Goal: Task Accomplishment & Management: Manage account settings

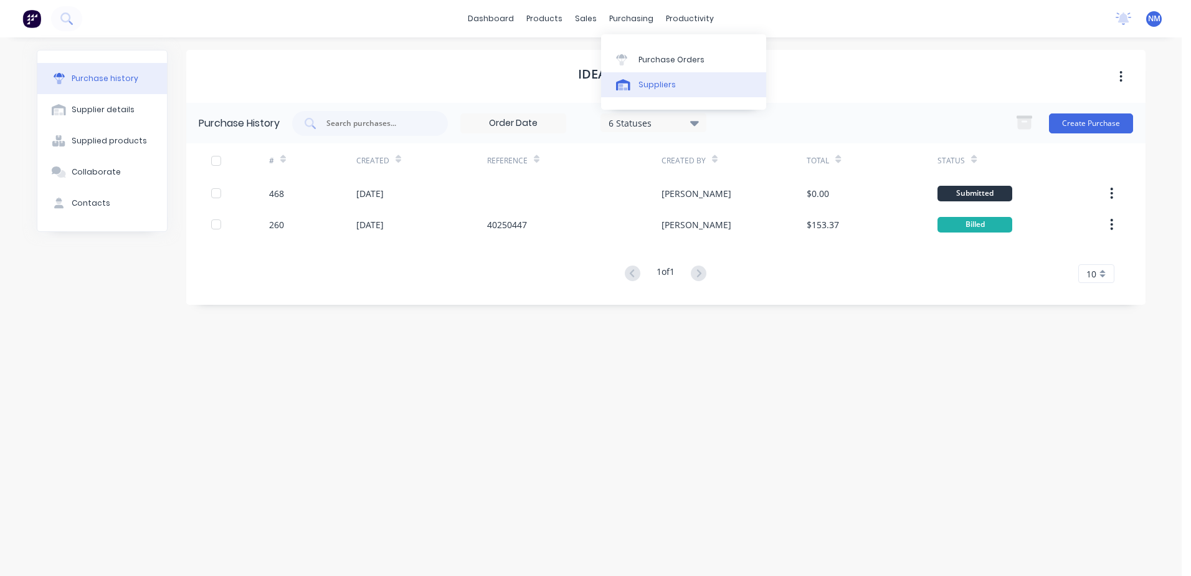
click at [655, 85] on div "Suppliers" at bounding box center [657, 84] width 37 height 11
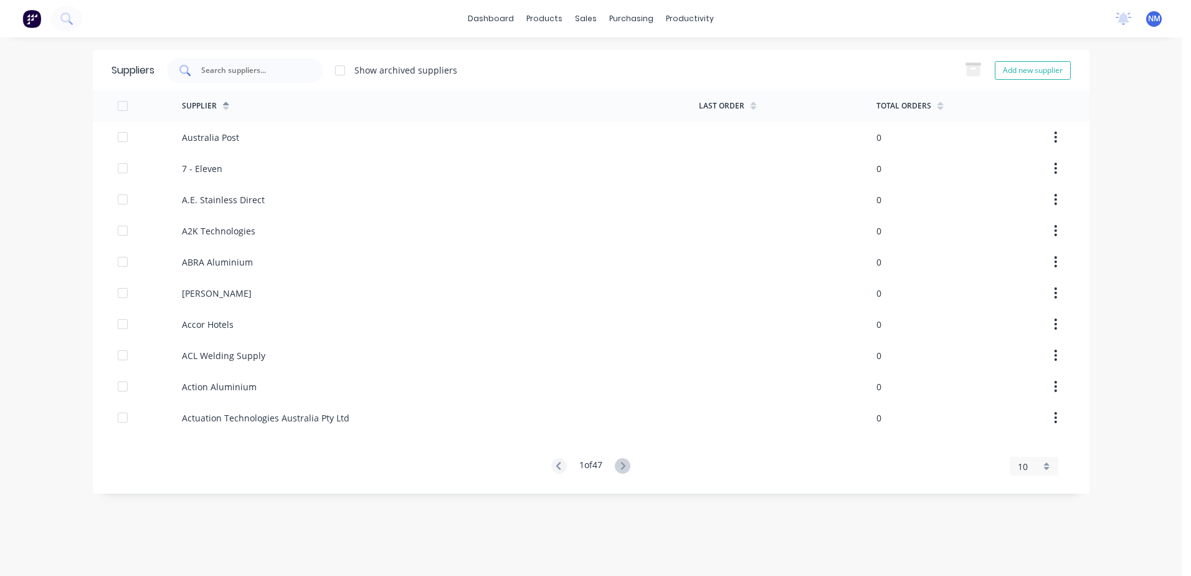
click at [270, 75] on input "text" at bounding box center [251, 70] width 103 height 12
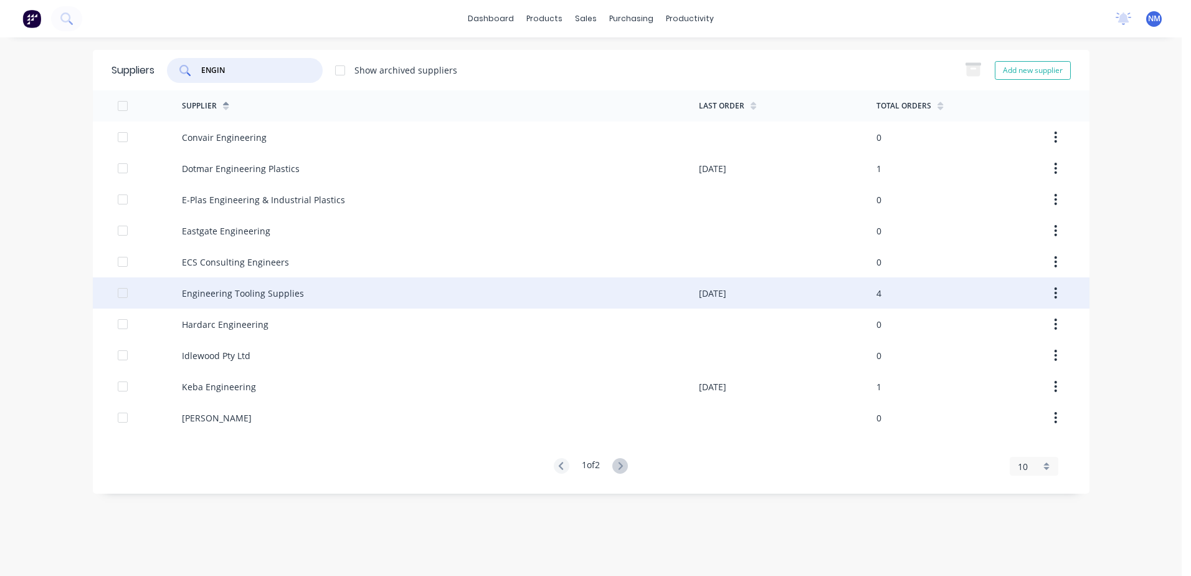
type input "ENGIN"
click at [406, 292] on div "Engineering Tooling Supplies" at bounding box center [440, 292] width 517 height 31
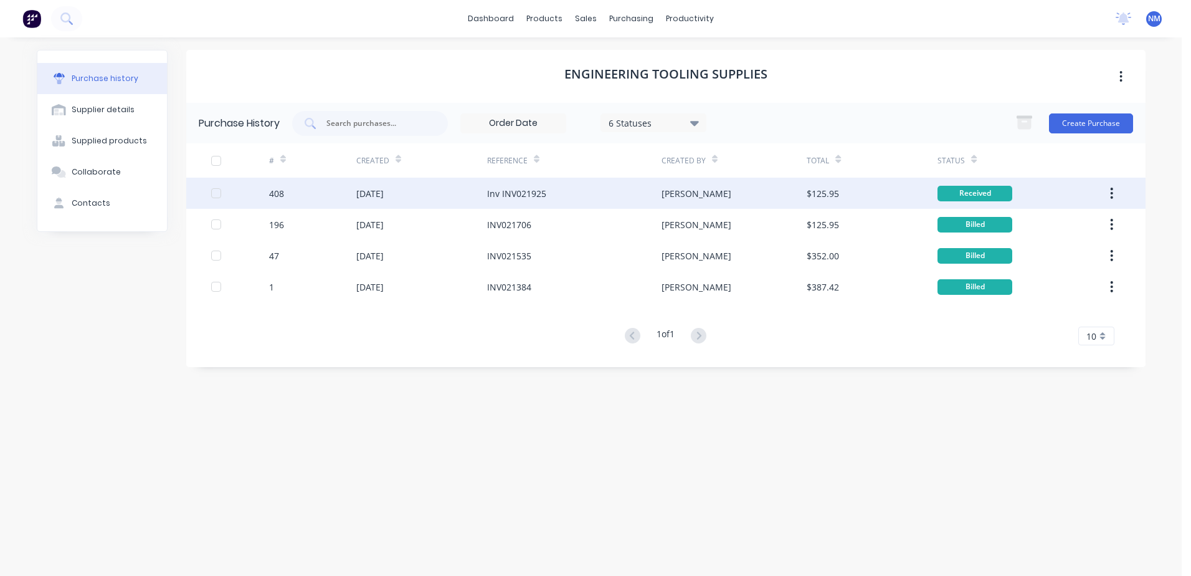
click at [501, 192] on div "Inv INV021925" at bounding box center [516, 193] width 59 height 13
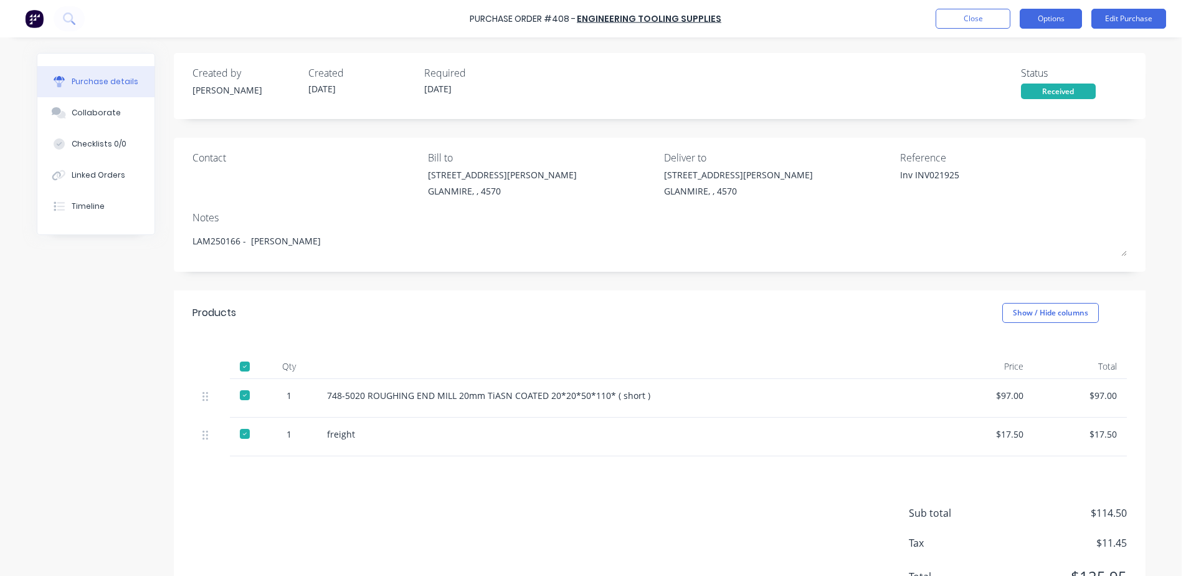
click at [1052, 16] on button "Options" at bounding box center [1051, 19] width 62 height 20
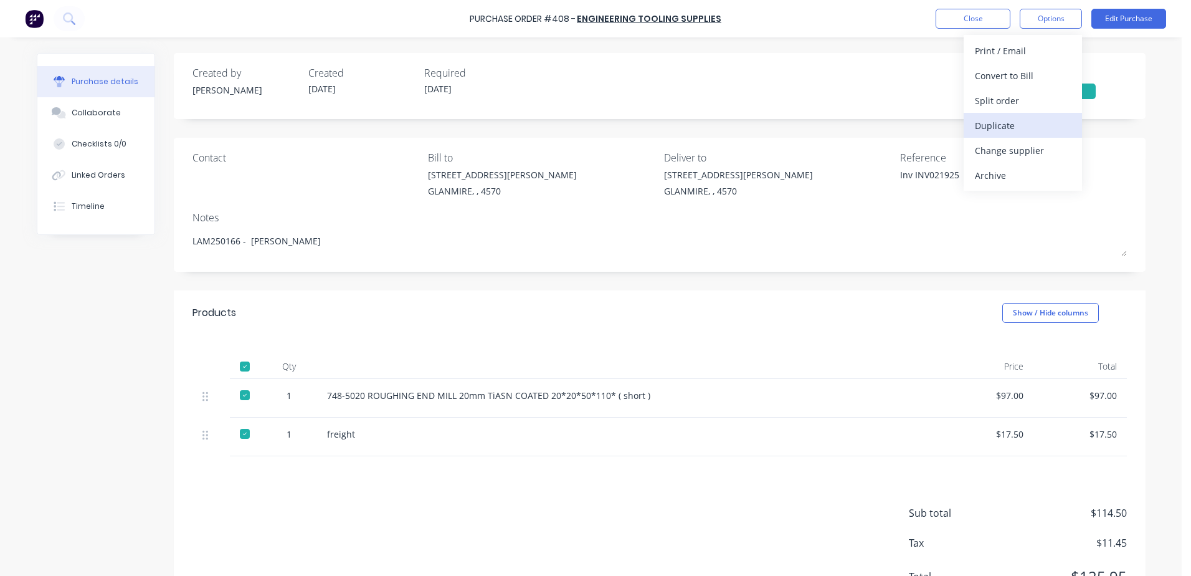
click at [1001, 123] on div "Duplicate" at bounding box center [1023, 125] width 96 height 18
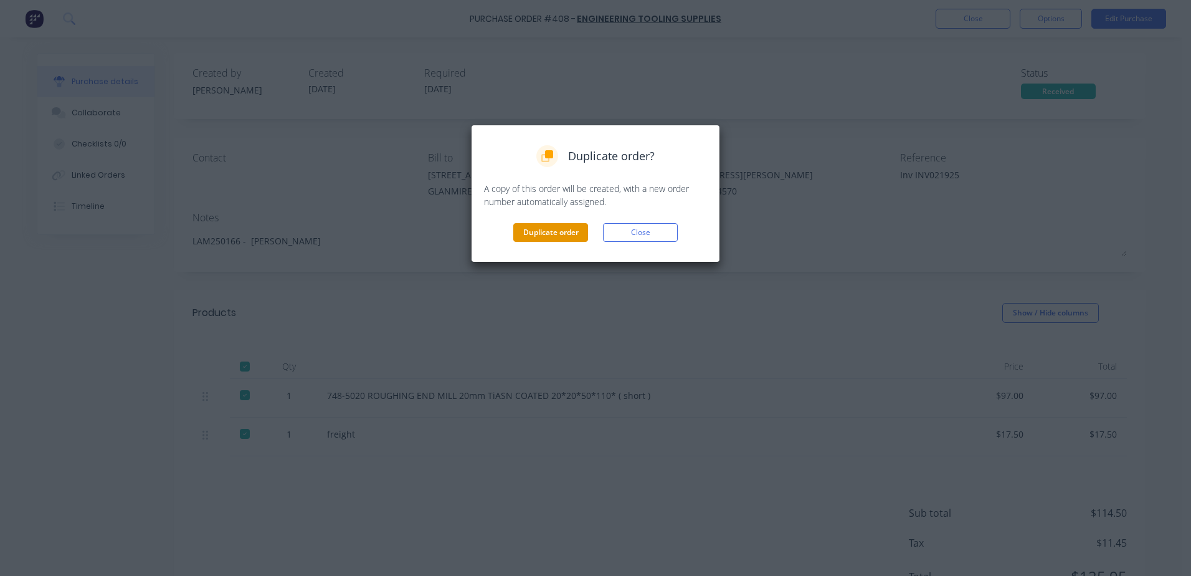
click at [555, 235] on button "Duplicate order" at bounding box center [550, 232] width 75 height 19
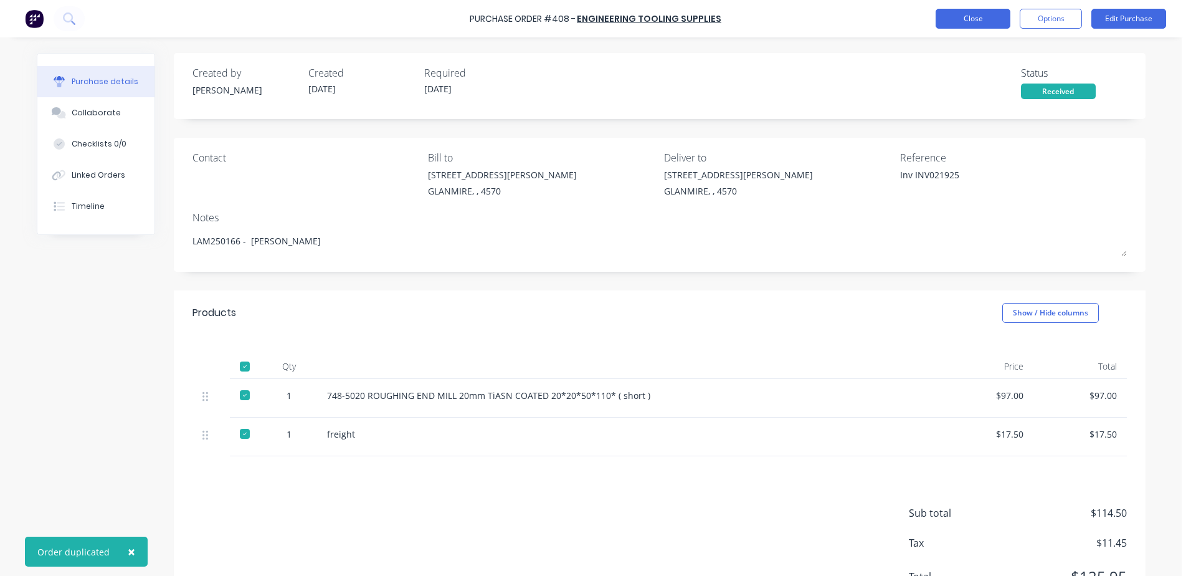
click at [969, 17] on button "Close" at bounding box center [973, 19] width 75 height 20
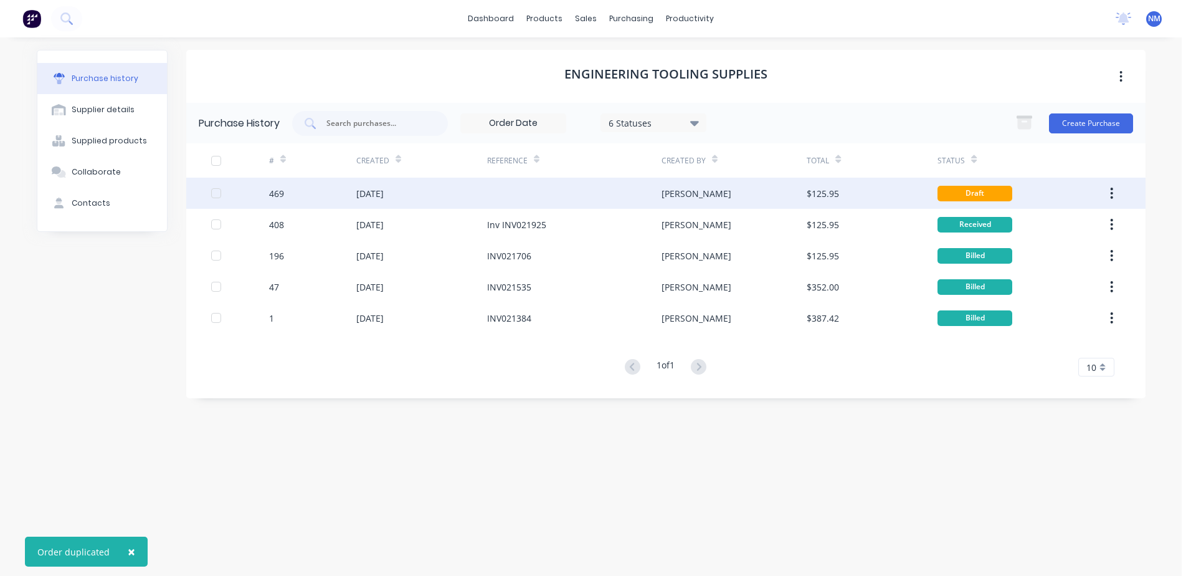
click at [619, 201] on div at bounding box center [574, 193] width 174 height 31
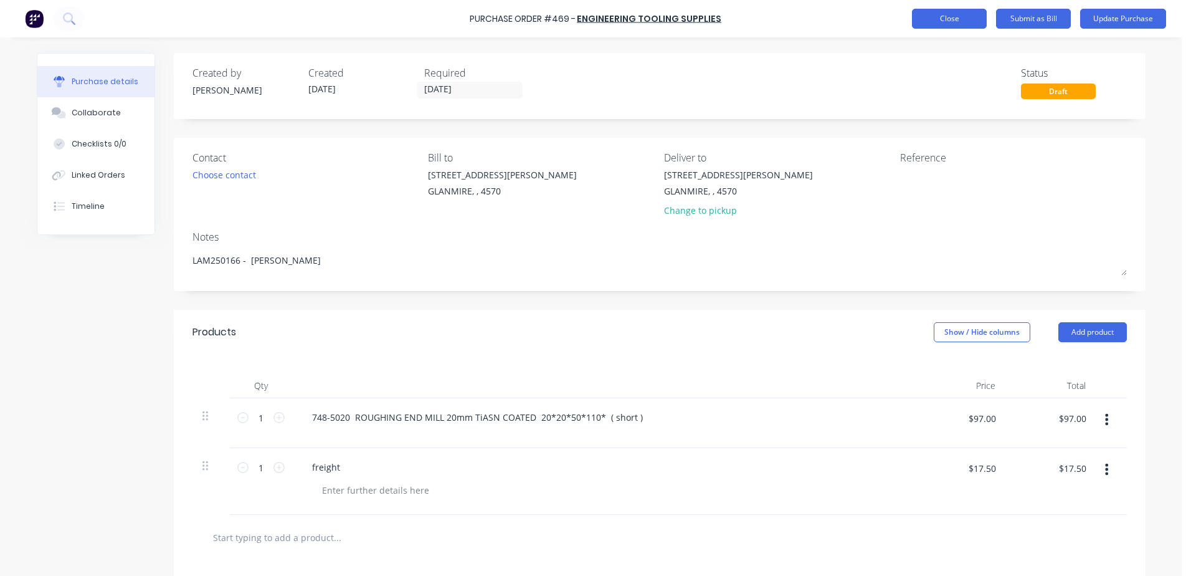
type textarea "x"
click at [937, 26] on button "Close" at bounding box center [949, 19] width 75 height 20
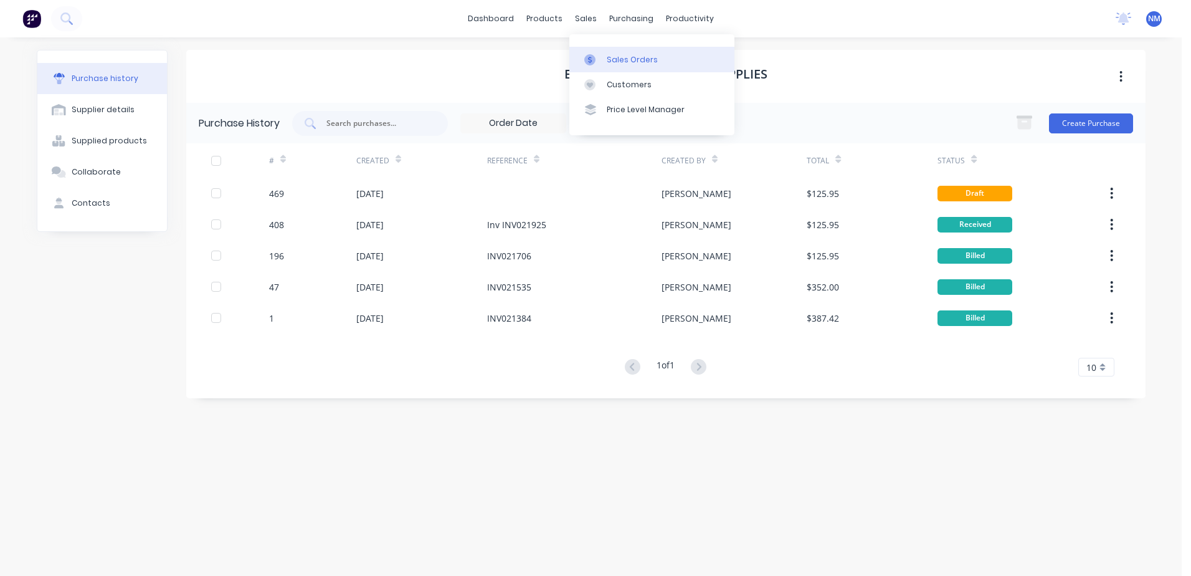
click at [614, 59] on div "Sales Orders" at bounding box center [632, 59] width 51 height 11
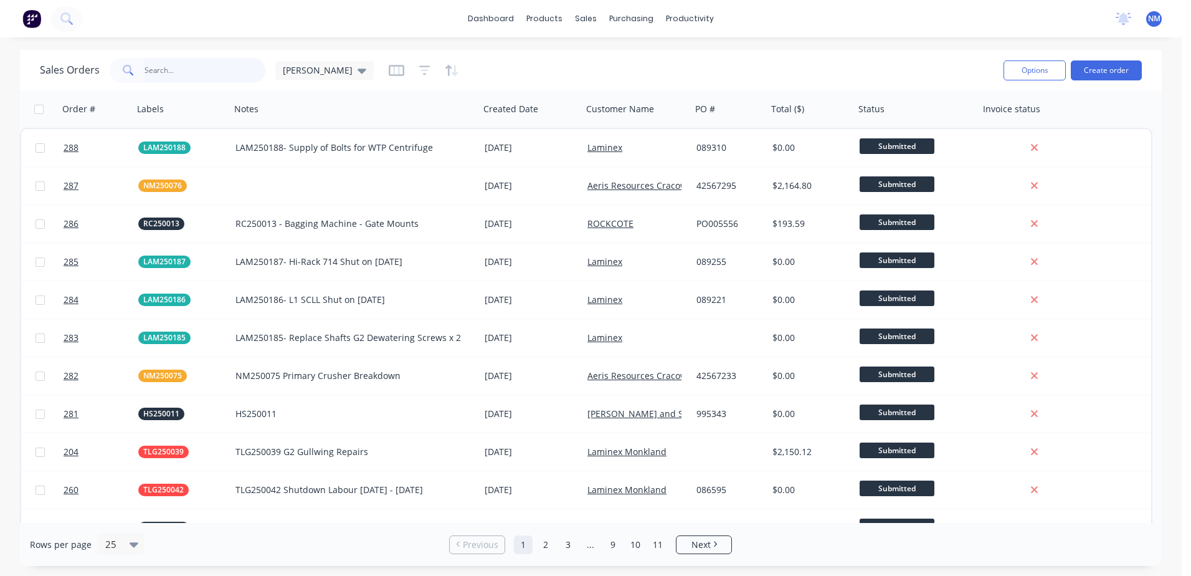
click at [170, 72] on input "text" at bounding box center [205, 70] width 121 height 25
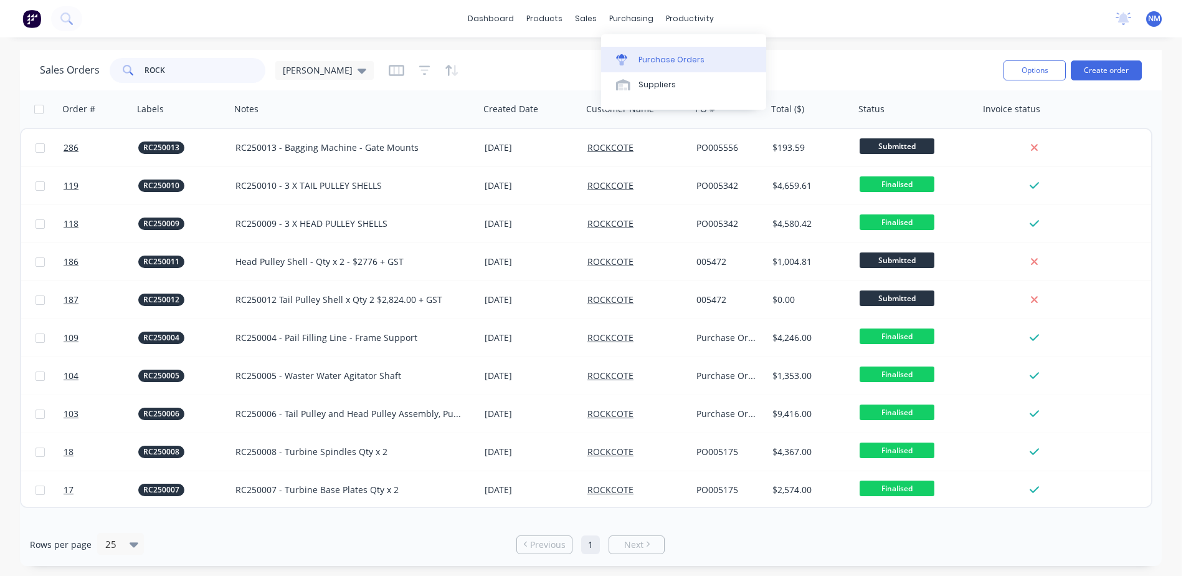
type input "ROCK"
click at [642, 62] on div "Purchase Orders" at bounding box center [672, 59] width 66 height 11
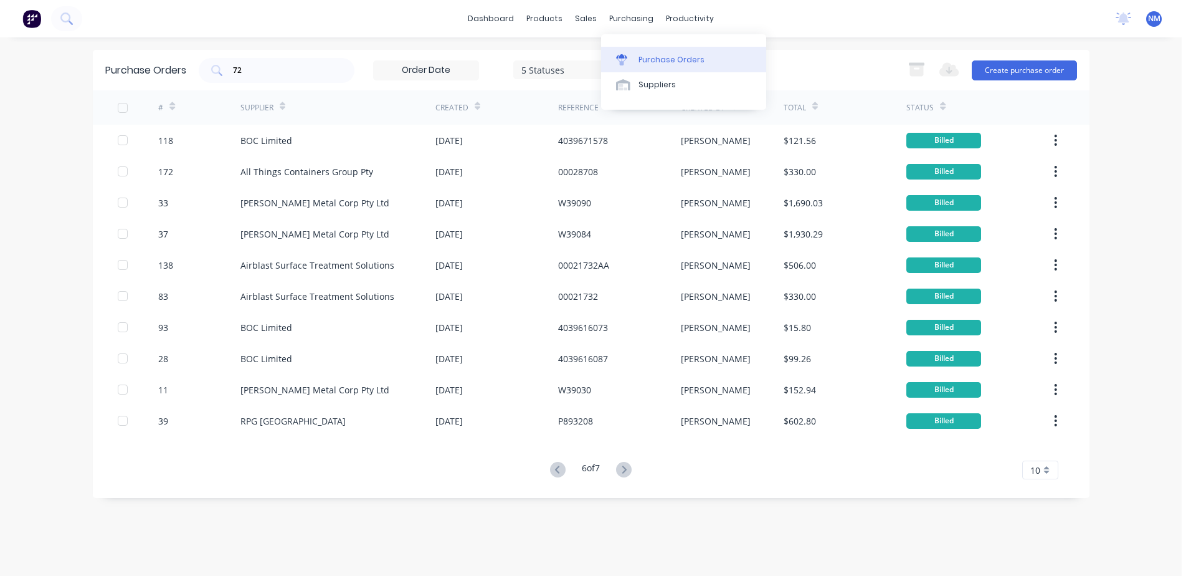
click at [660, 61] on div "Purchase Orders" at bounding box center [672, 59] width 66 height 11
click at [252, 69] on input "72" at bounding box center [283, 70] width 103 height 12
type input "7"
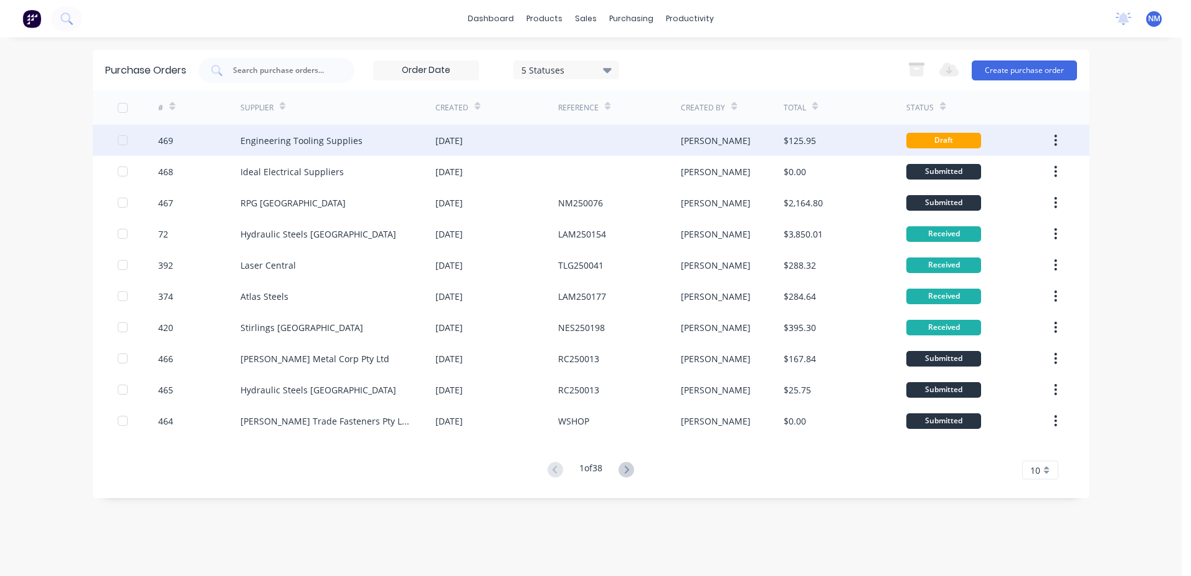
click at [634, 136] on div at bounding box center [619, 140] width 123 height 31
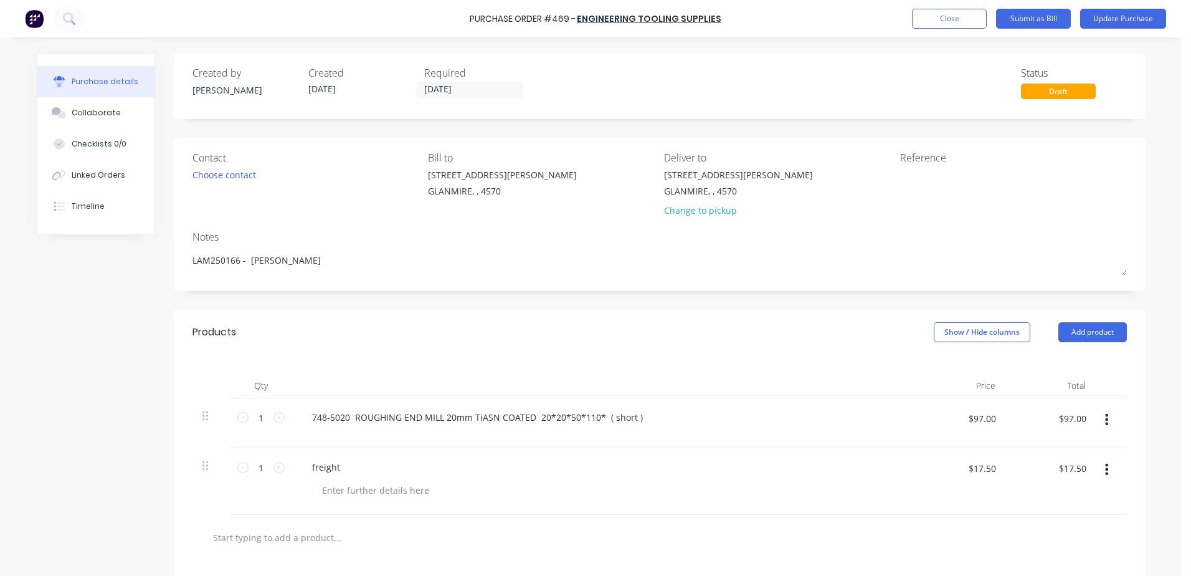
drag, startPoint x: 268, startPoint y: 267, endPoint x: 125, endPoint y: 283, distance: 144.1
click at [125, 283] on div "Created by [PERSON_NAME] Created [DATE] Required [DATE] Status Draft Contact Ch…" at bounding box center [591, 409] width 1109 height 712
type textarea "x"
type textarea "B"
type textarea "x"
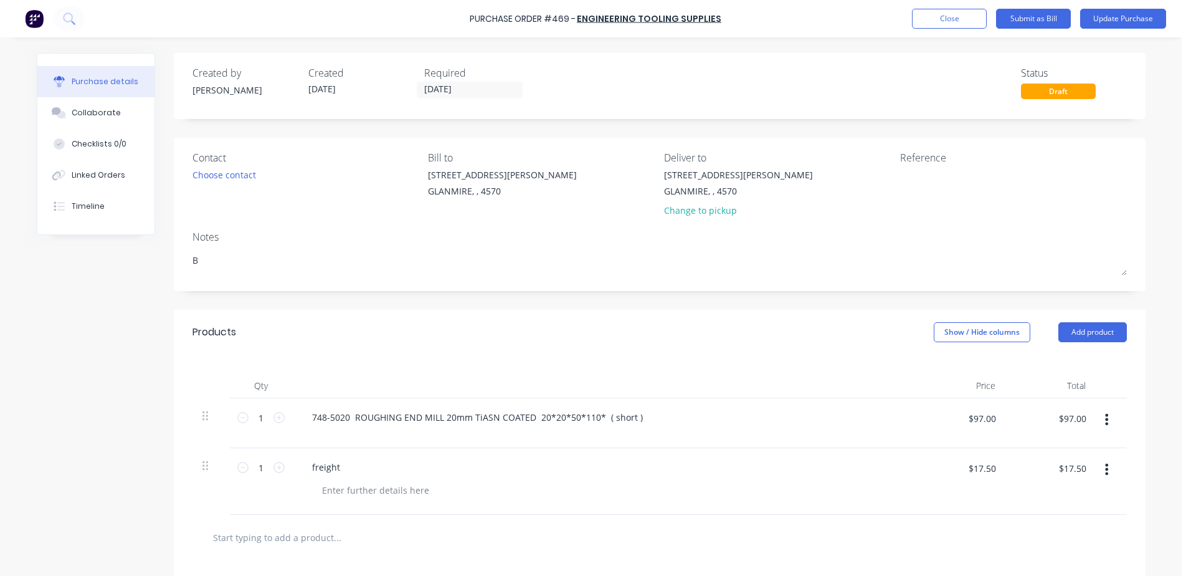
type textarea "BC"
type textarea "x"
type textarea "BCC"
type textarea "x"
type textarea "BCC2"
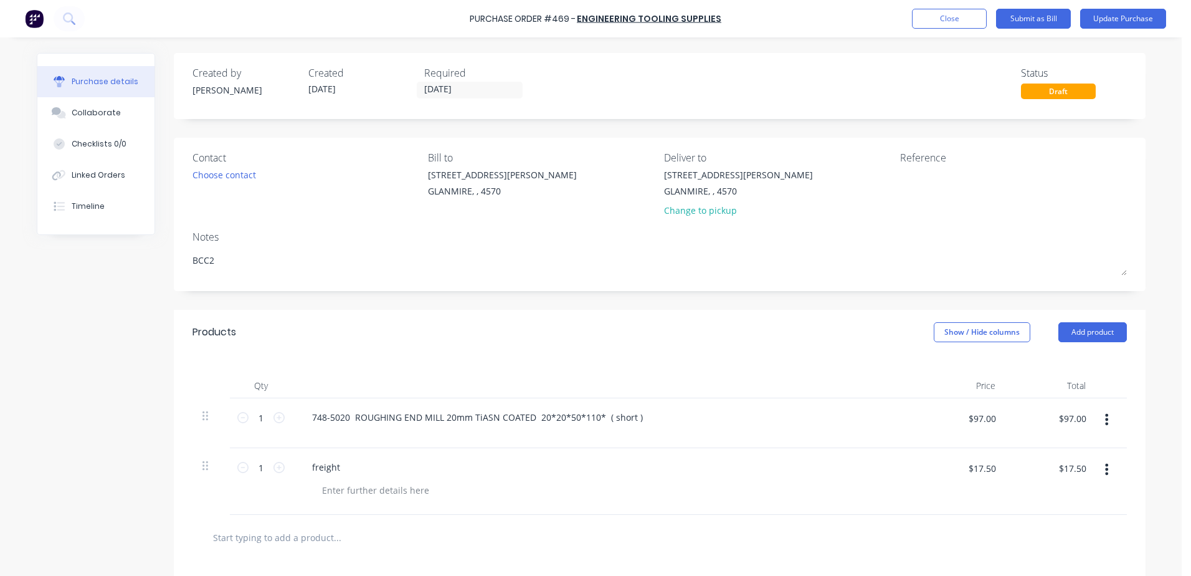
type textarea "x"
type textarea "BCC25"
type textarea "x"
type textarea "BCC250"
type textarea "x"
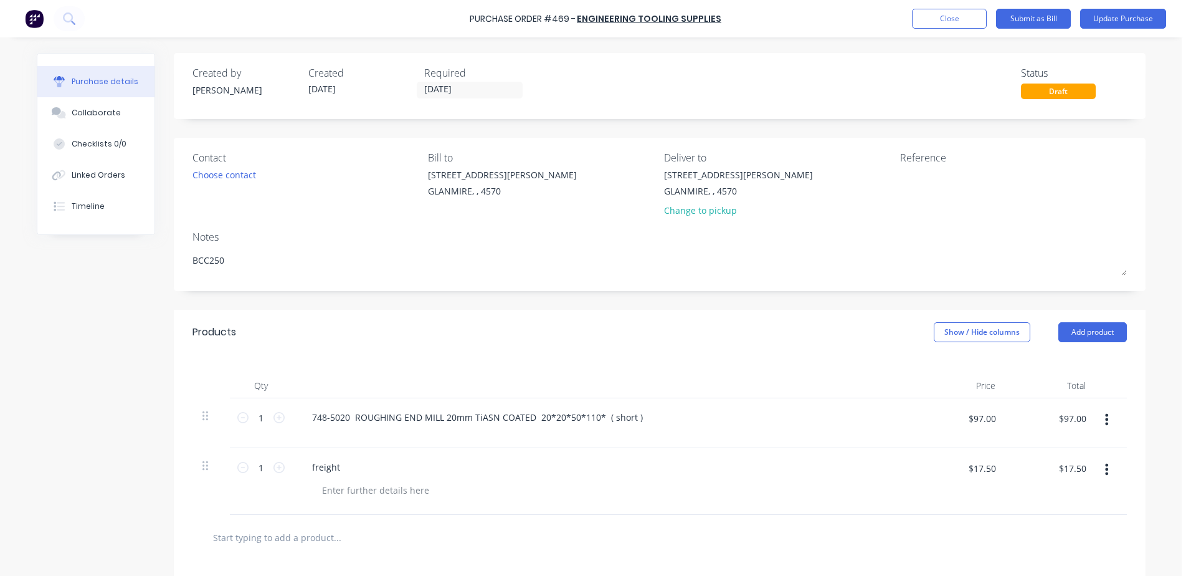
type textarea "BCC2501"
type textarea "x"
type textarea "BCC25012"
type textarea "x"
type textarea "BCC25012"
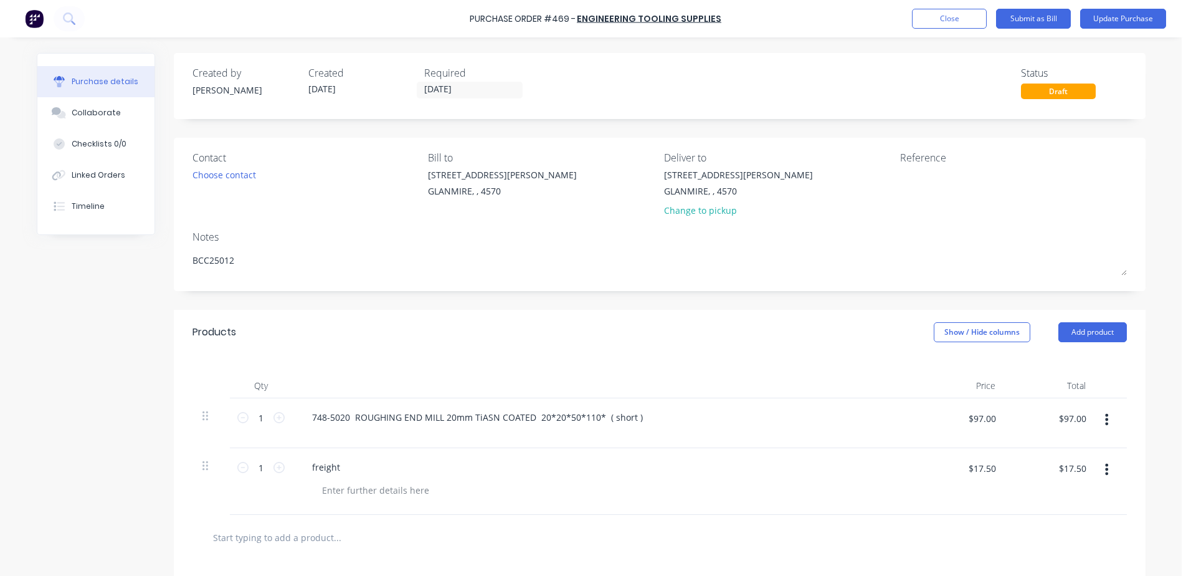
click at [280, 416] on div "1 1" at bounding box center [261, 423] width 62 height 50
click at [276, 421] on icon at bounding box center [278, 417] width 11 height 11
type textarea "x"
type input "2"
type input "$194.00"
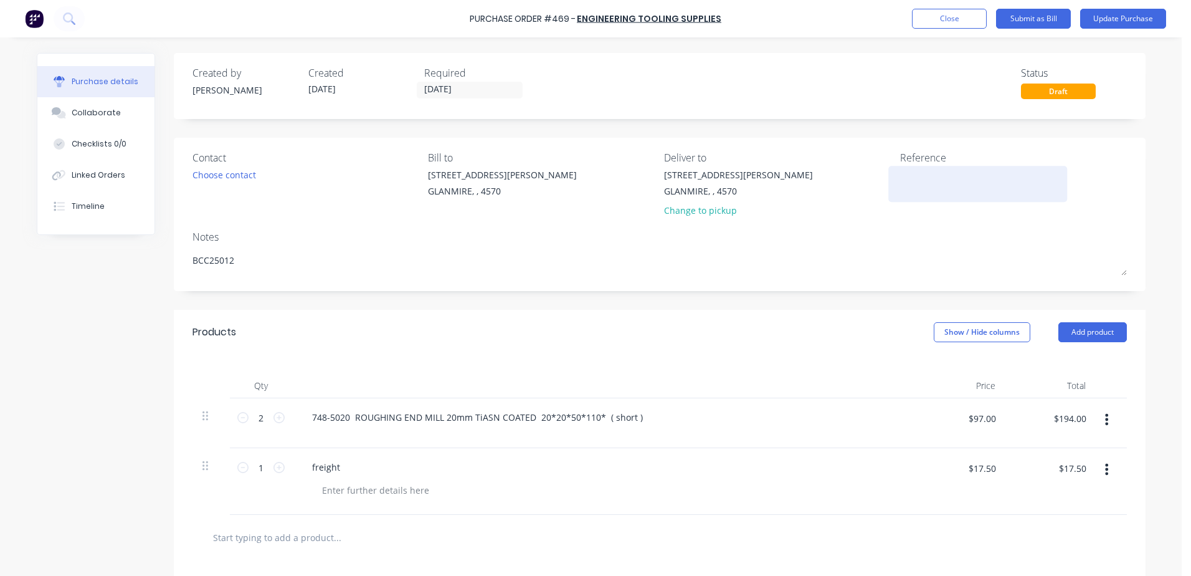
click at [915, 180] on textarea at bounding box center [978, 182] width 156 height 28
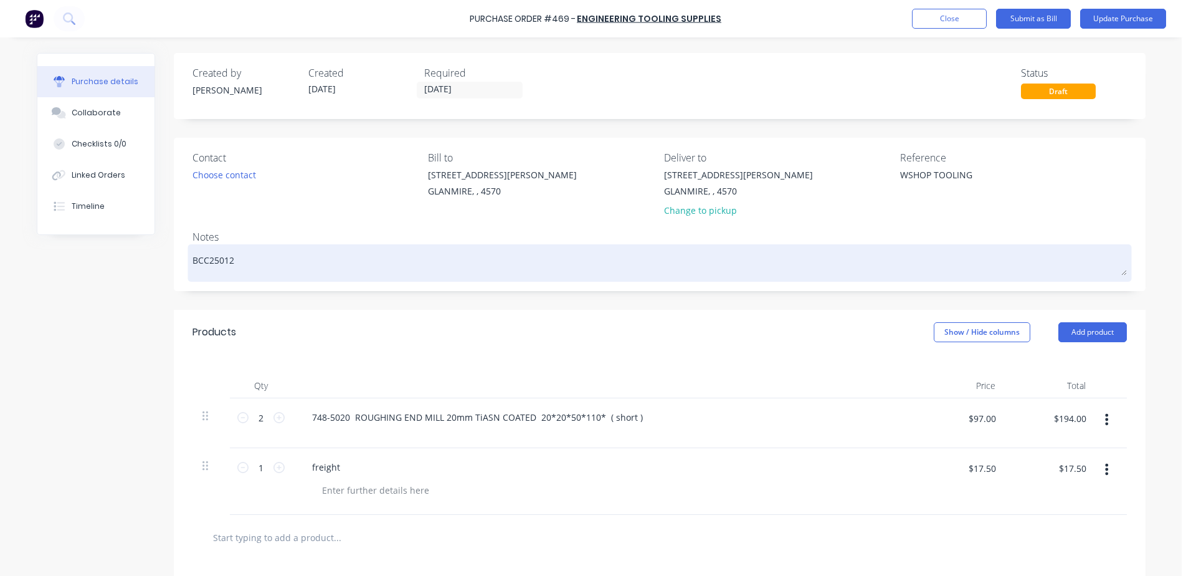
type textarea "WSHOP TOOLING"
type textarea "x"
type textarea "WSHOP TOOLING"
click at [222, 261] on textarea "BCC25012" at bounding box center [659, 261] width 934 height 28
click at [220, 259] on textarea "BCC25012" at bounding box center [659, 261] width 934 height 28
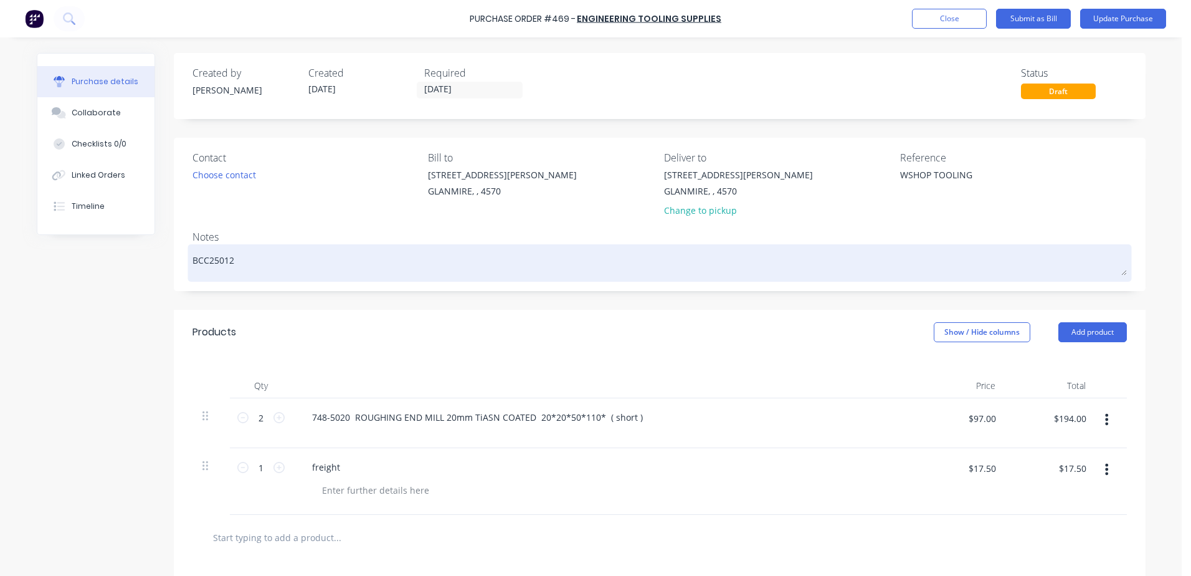
type textarea "x"
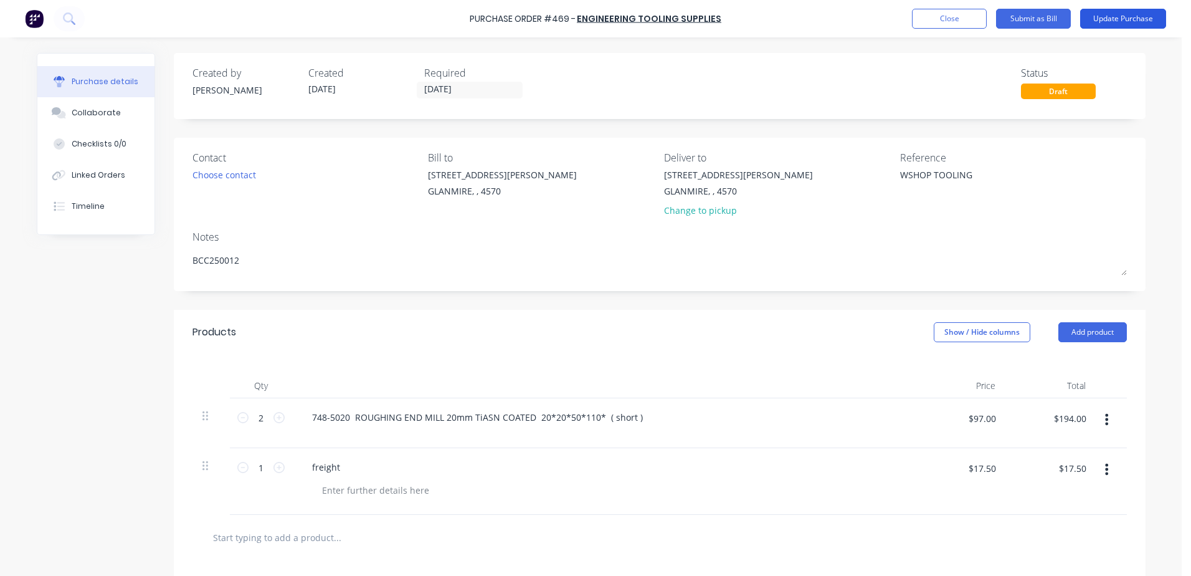
type textarea "BCC250012"
type textarea "x"
type textarea "BCC250012"
click at [1133, 23] on button "Update Purchase" at bounding box center [1123, 19] width 86 height 20
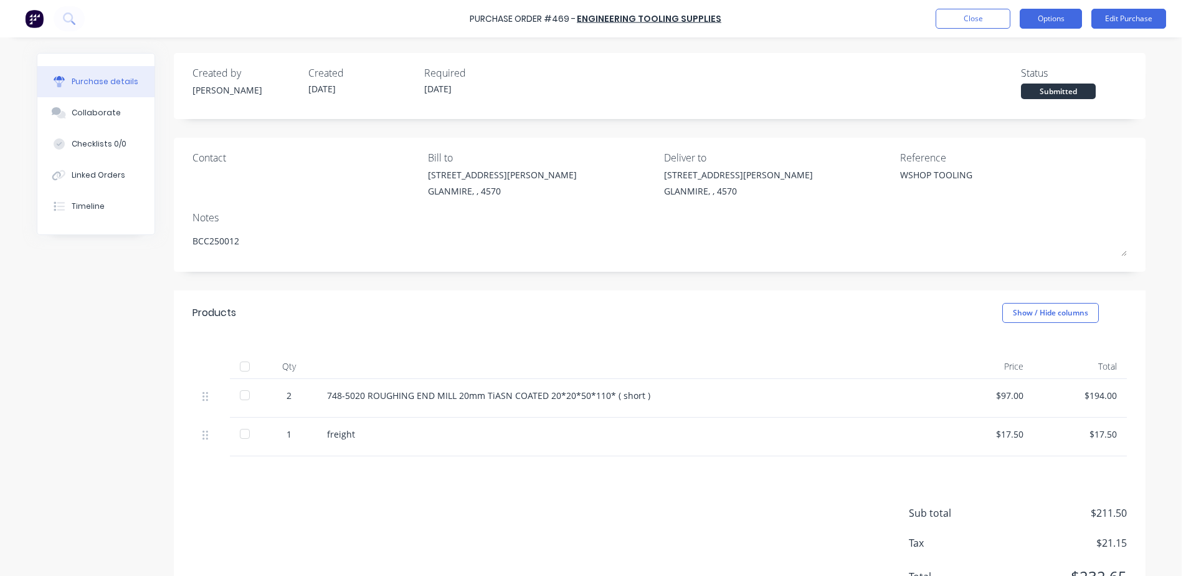
click at [1058, 9] on button "Options" at bounding box center [1051, 19] width 62 height 20
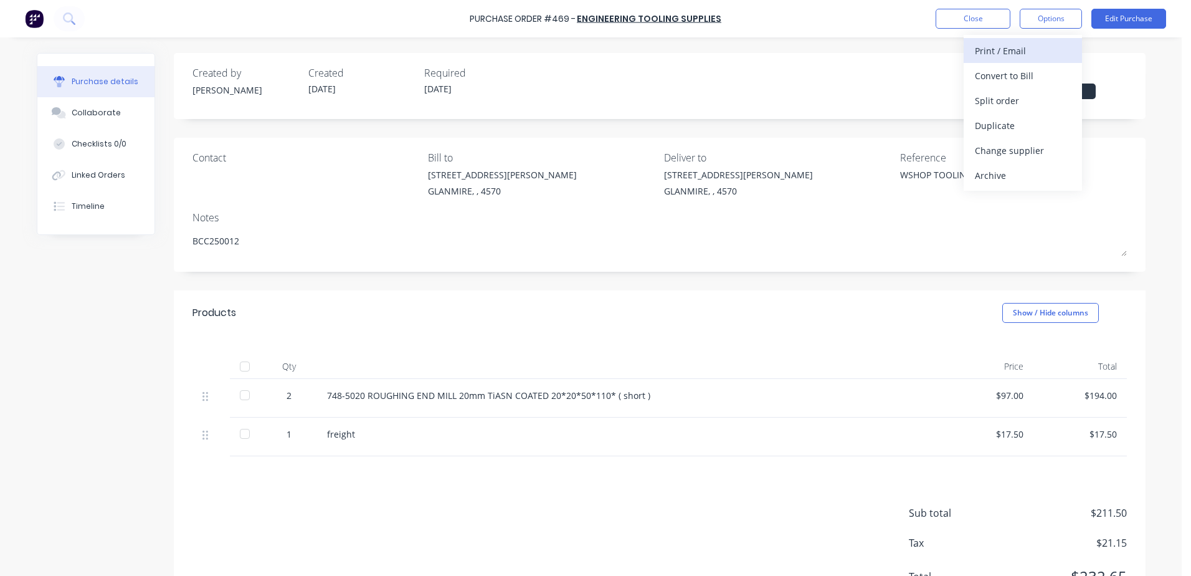
click at [1005, 56] on div "Print / Email" at bounding box center [1023, 51] width 96 height 18
click at [1004, 74] on div "With pricing" at bounding box center [1023, 76] width 96 height 18
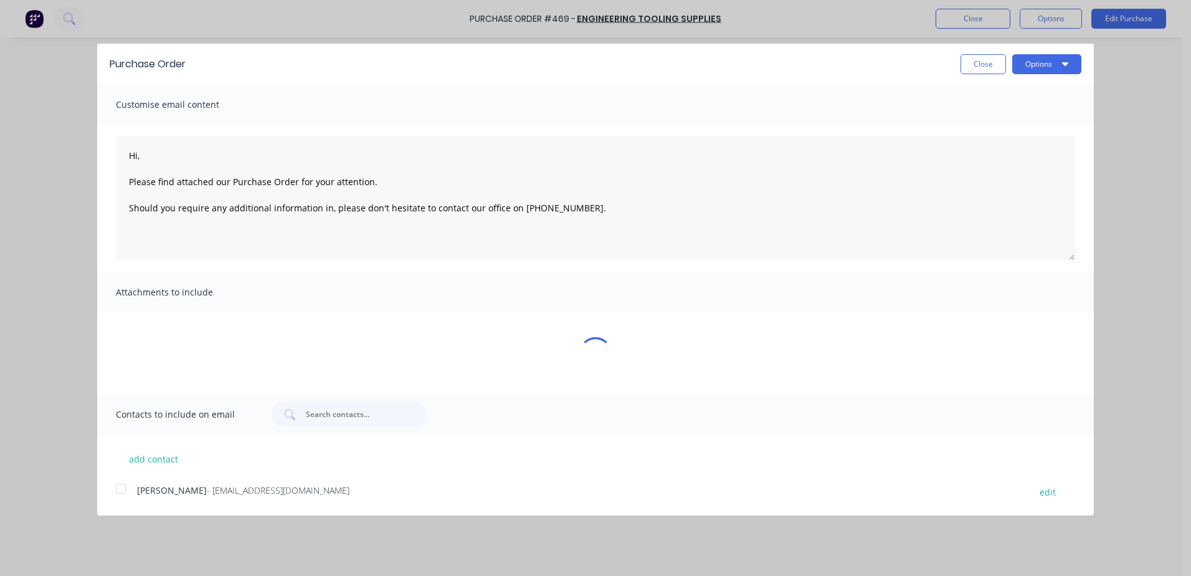
type textarea "x"
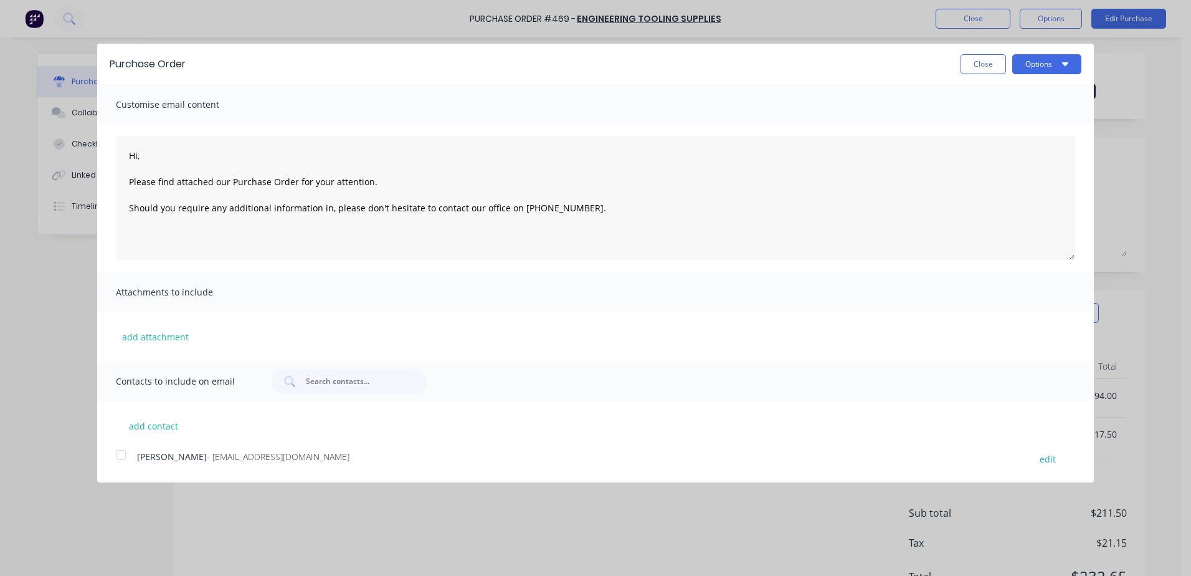
click at [135, 462] on div "[PERSON_NAME] - [EMAIL_ADDRESS][DOMAIN_NAME] edit" at bounding box center [605, 458] width 978 height 17
type textarea "Hi, Please find attached our Purchase Order for your attention. Should you requ…"
click at [1033, 59] on button "Options" at bounding box center [1046, 64] width 69 height 20
click at [996, 115] on div "Email" at bounding box center [1022, 121] width 96 height 18
type textarea "x"
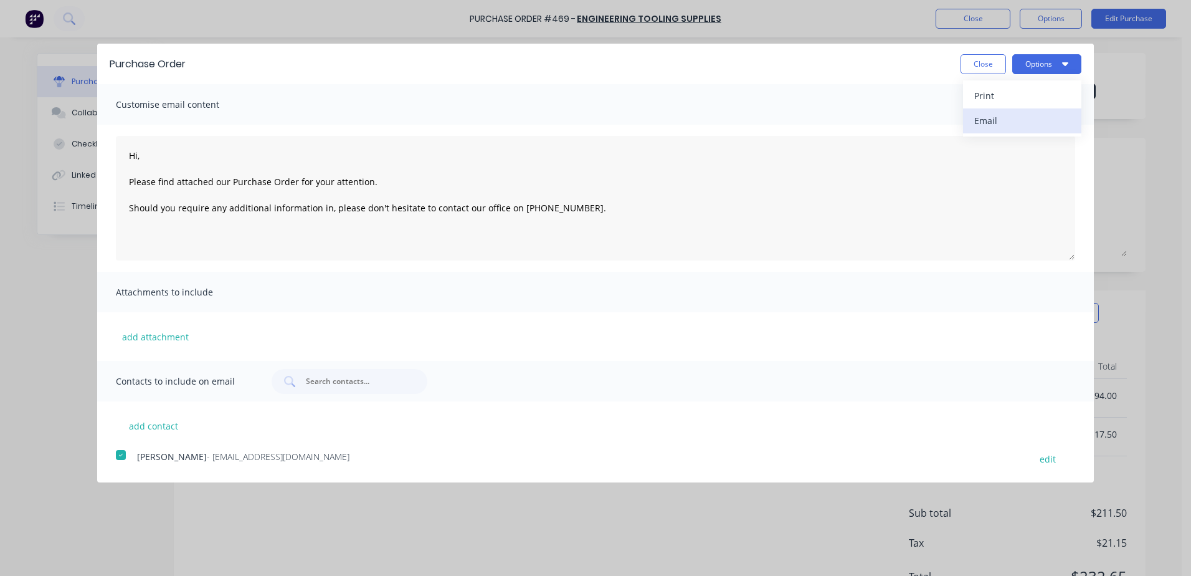
type textarea "Hi, Please find attached our Purchase Order for your attention. Should you requ…"
type textarea "x"
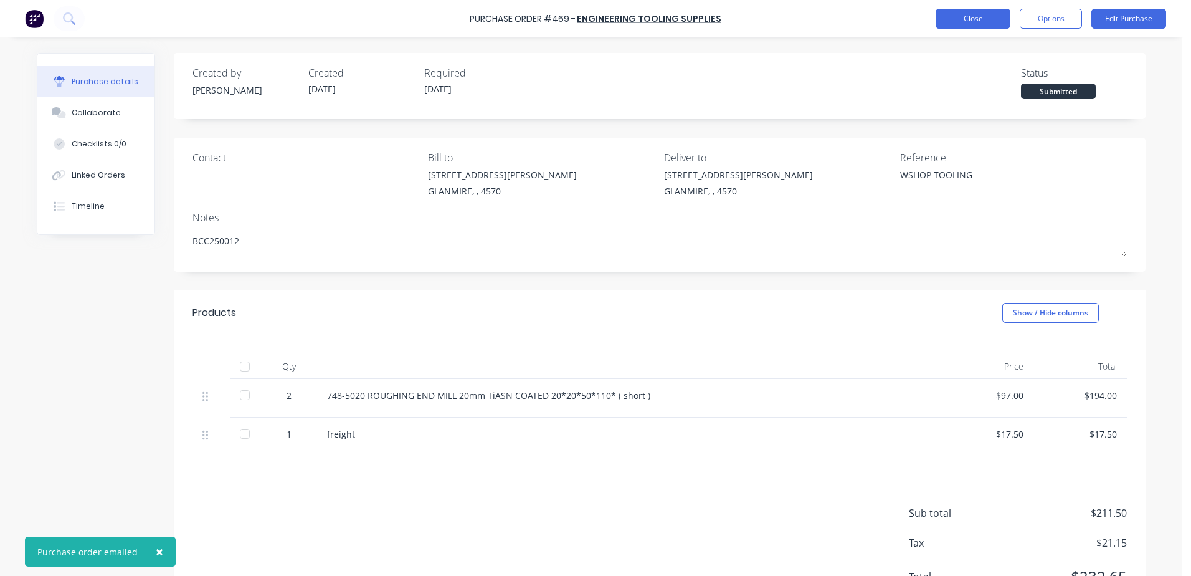
click at [956, 19] on button "Close" at bounding box center [973, 19] width 75 height 20
